Goal: Task Accomplishment & Management: Complete application form

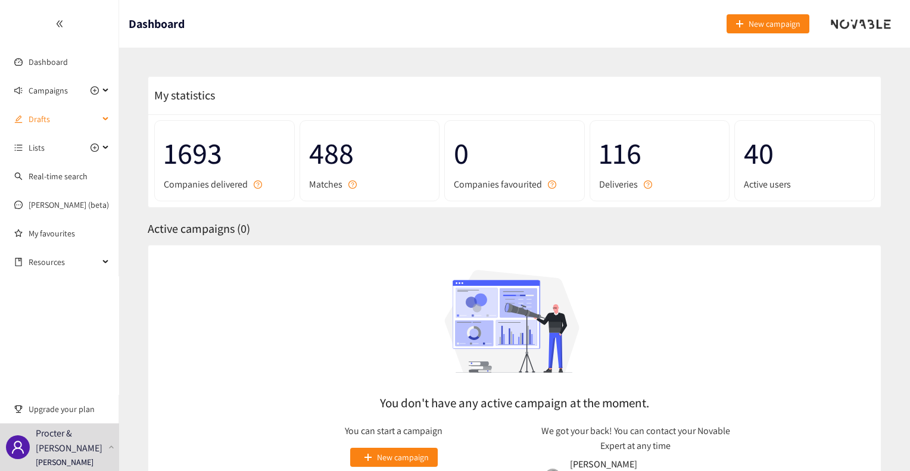
click at [101, 119] on div "Drafts" at bounding box center [59, 119] width 119 height 24
click at [76, 144] on link "3L DACH Service Partner Laundry" at bounding box center [87, 147] width 116 height 11
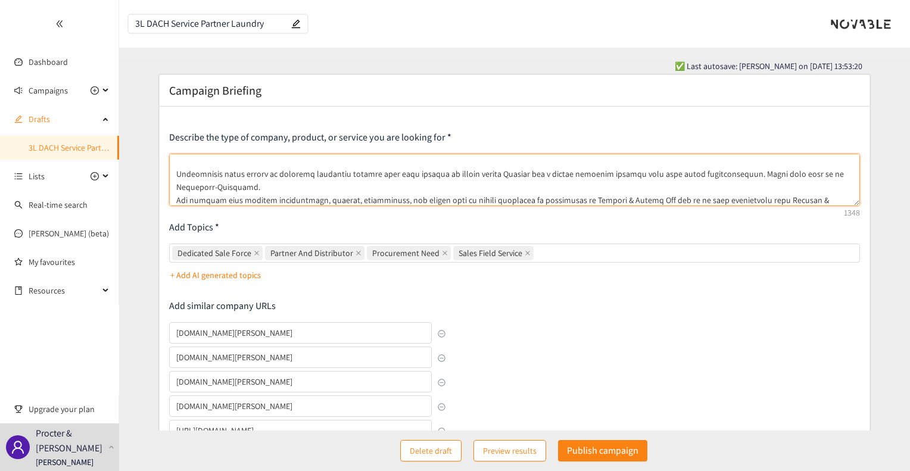
scroll to position [70, 0]
click at [309, 180] on textarea at bounding box center [514, 180] width 691 height 52
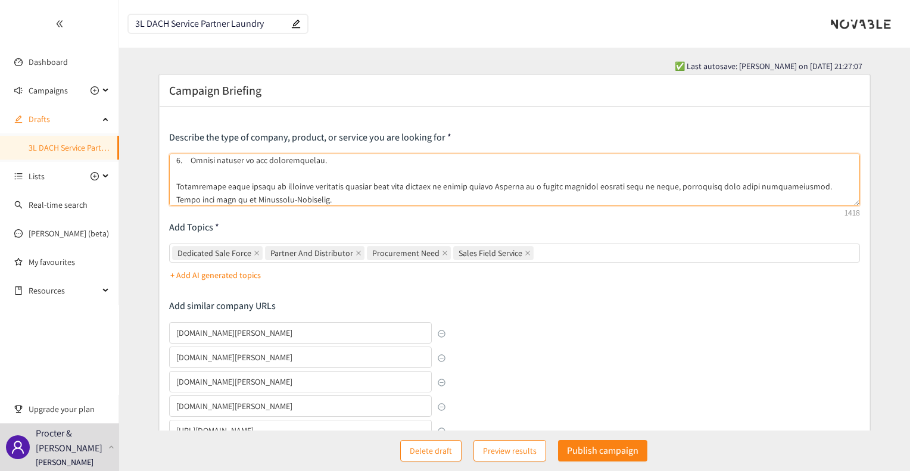
scroll to position [57, 0]
click at [629, 181] on textarea at bounding box center [514, 180] width 691 height 52
click at [635, 186] on textarea at bounding box center [514, 180] width 691 height 52
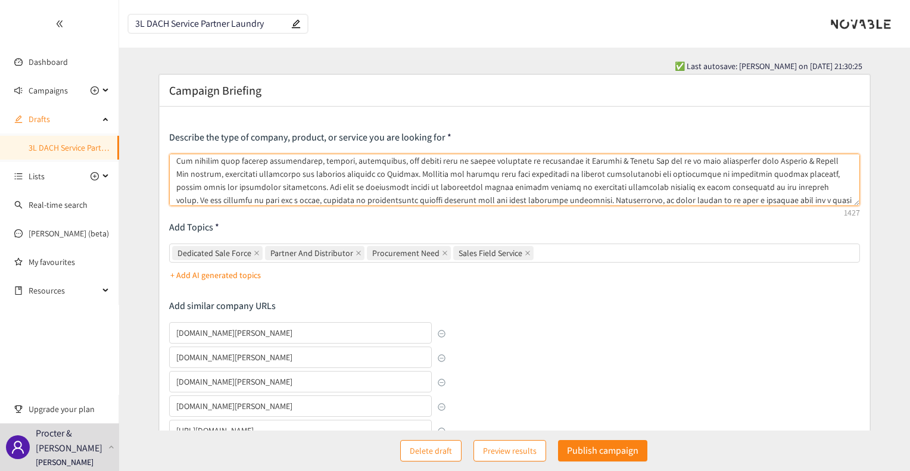
scroll to position [120, 0]
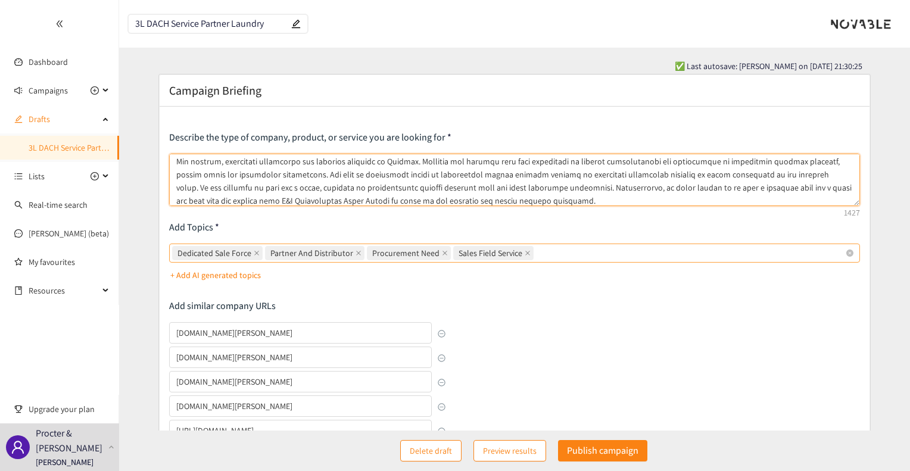
click at [542, 254] on div "Dedicated Sale Force Partner And Distributor Procurement Need Sales Field Servi…" at bounding box center [508, 253] width 673 height 17
type textarea "We are looking for a 3rd party Service & Sales partner that can help drive grow…"
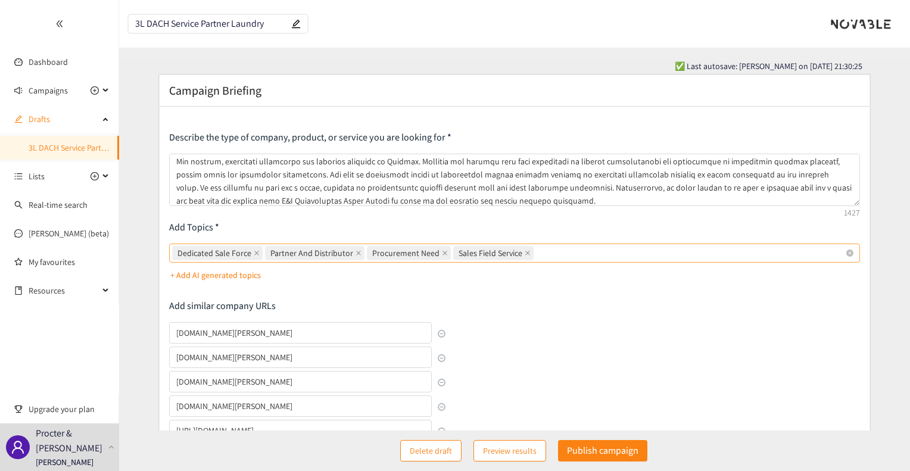
click at [539, 254] on input "Dedicated Sale Force Partner And Distributor Procurement Need Sales Field Servi…" at bounding box center [537, 253] width 2 height 14
type input "Service Team"
type input "Technical Field Service"
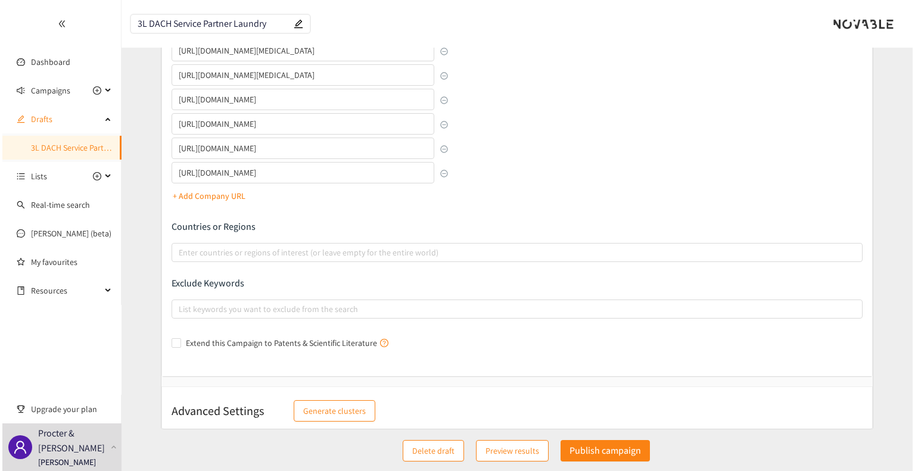
scroll to position [610, 0]
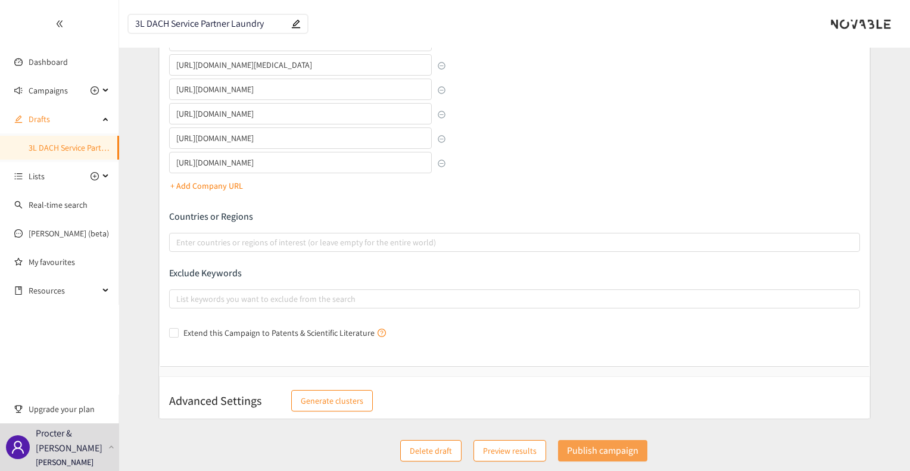
click at [598, 452] on p "Publish campaign" at bounding box center [602, 450] width 71 height 15
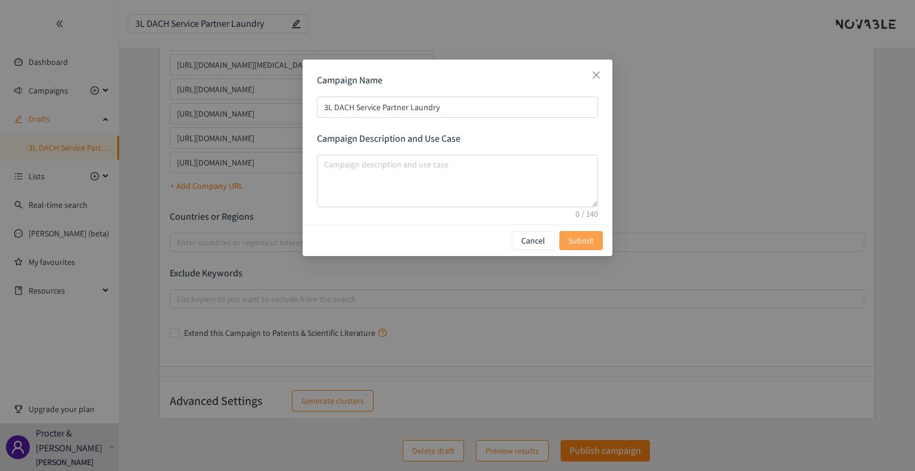
click at [581, 238] on span "Submit" at bounding box center [581, 240] width 26 height 13
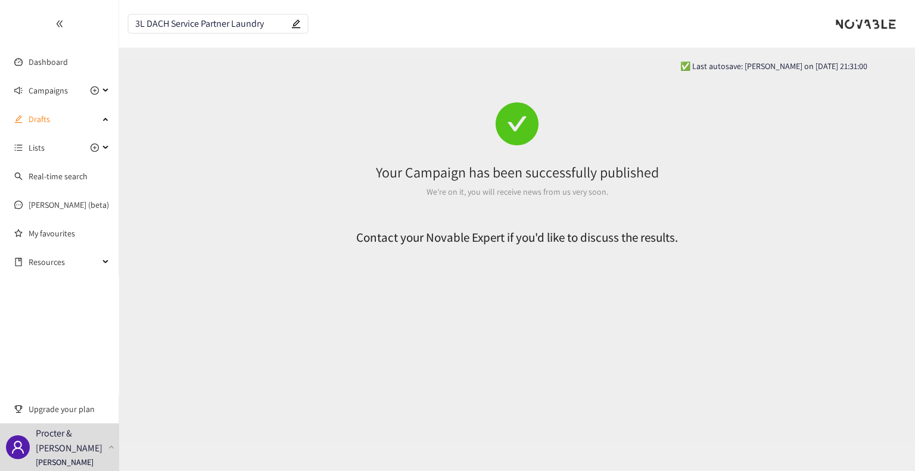
scroll to position [0, 0]
